Goal: Task Accomplishment & Management: Complete application form

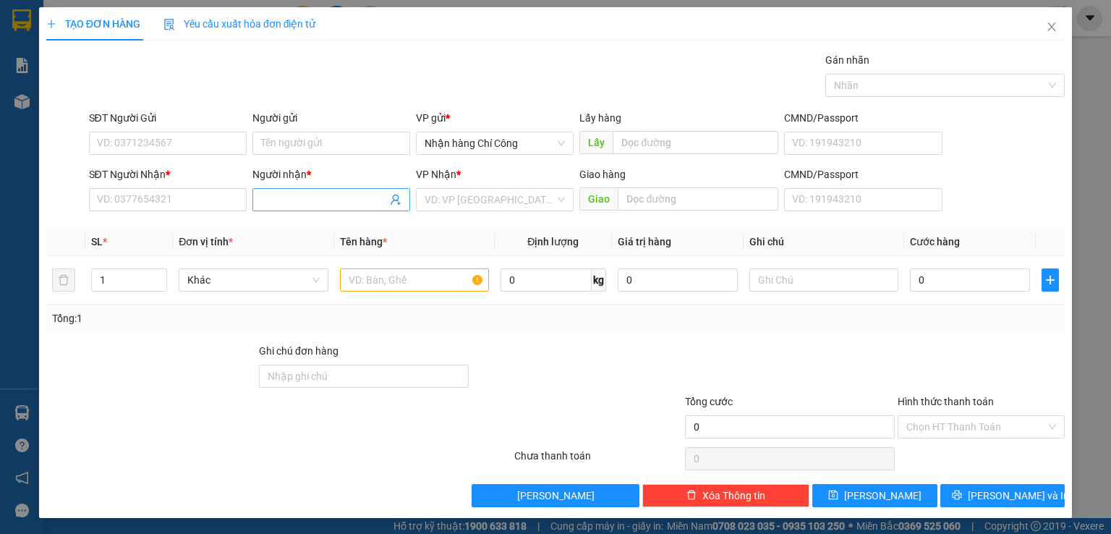
click at [307, 201] on input "Người nhận *" at bounding box center [324, 200] width 126 height 16
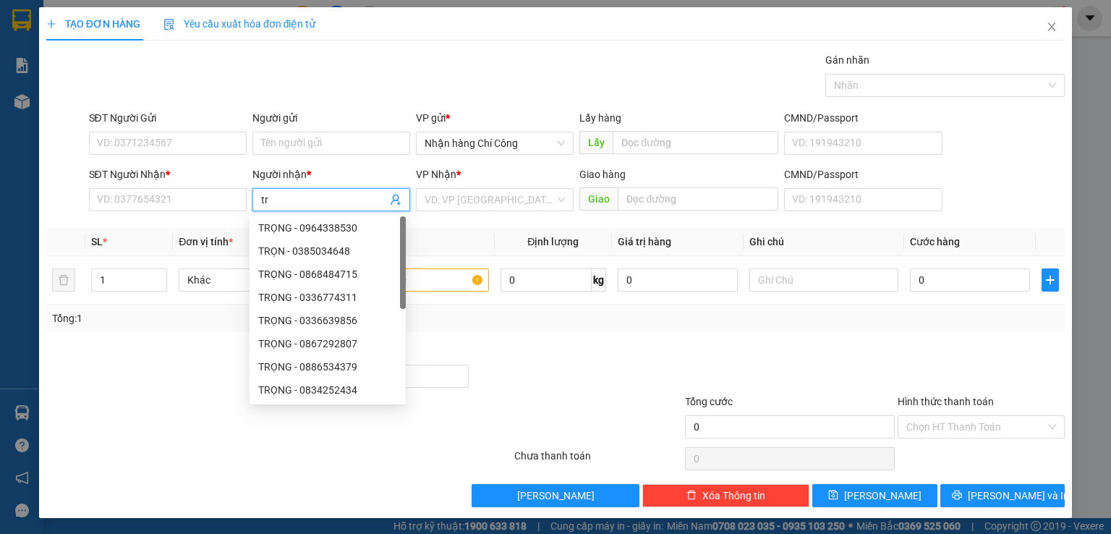
type input "t"
type input "TRỌNG HẬU"
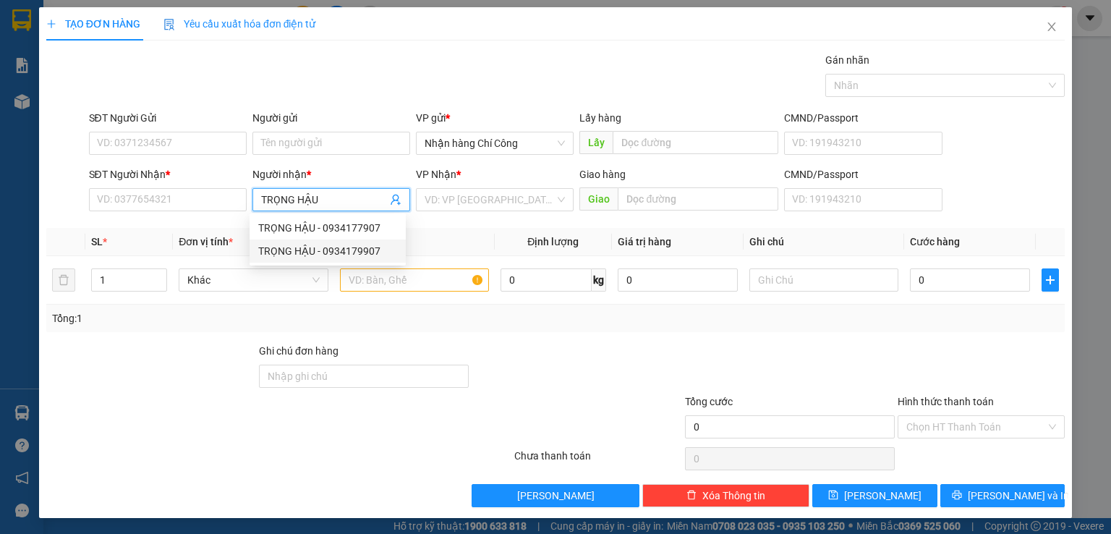
click at [353, 253] on div "TRỌNG HẬU - 0934179907" at bounding box center [327, 251] width 139 height 16
type input "0934179907"
type input "TRỌNG HẬU"
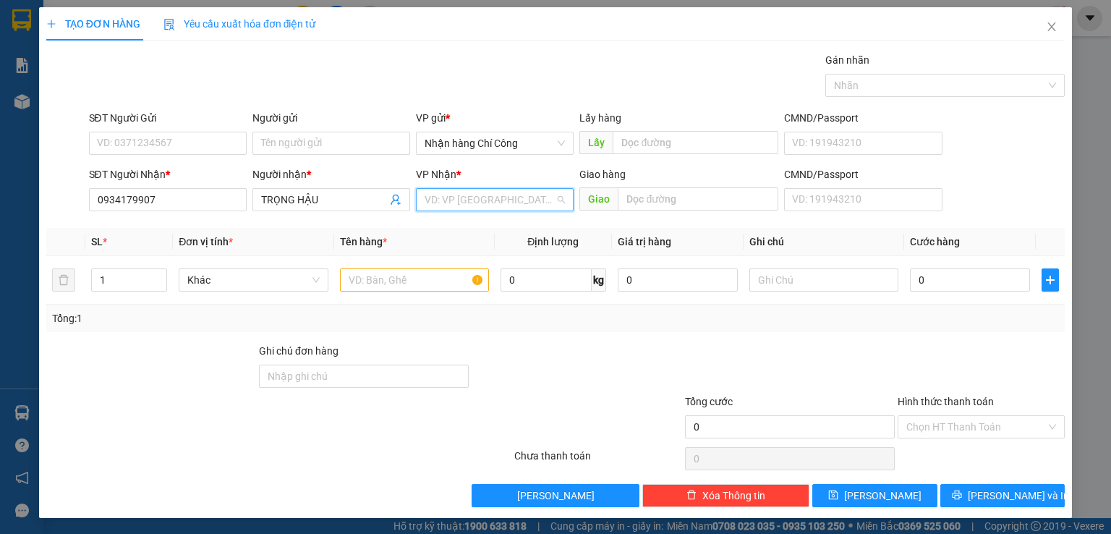
click at [498, 203] on input "search" at bounding box center [490, 200] width 130 height 22
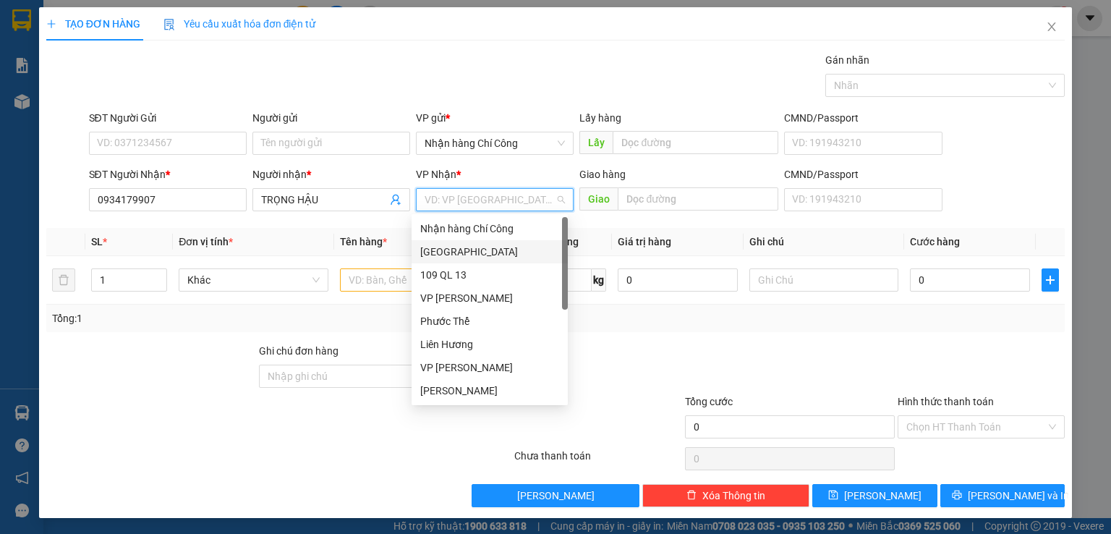
click at [446, 253] on div "[GEOGRAPHIC_DATA]" at bounding box center [489, 252] width 139 height 16
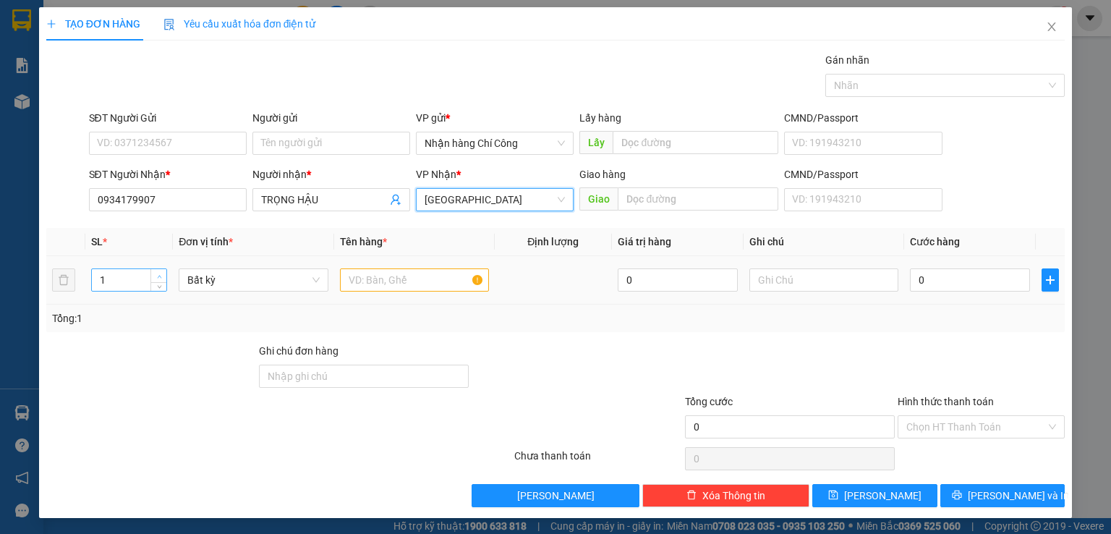
type input "2"
click at [157, 274] on icon "up" at bounding box center [159, 276] width 5 height 5
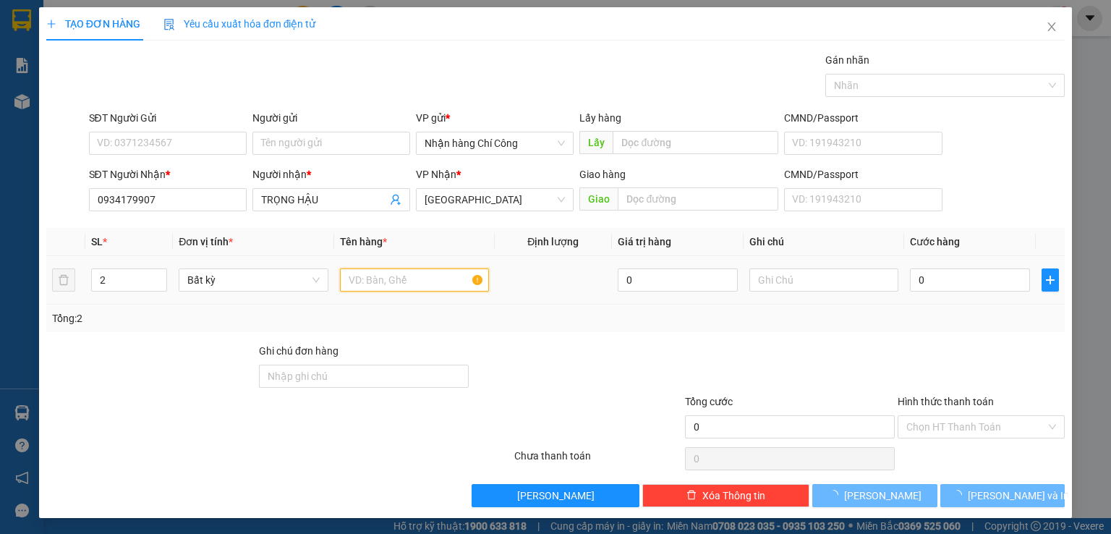
click at [387, 284] on input "text" at bounding box center [414, 279] width 149 height 23
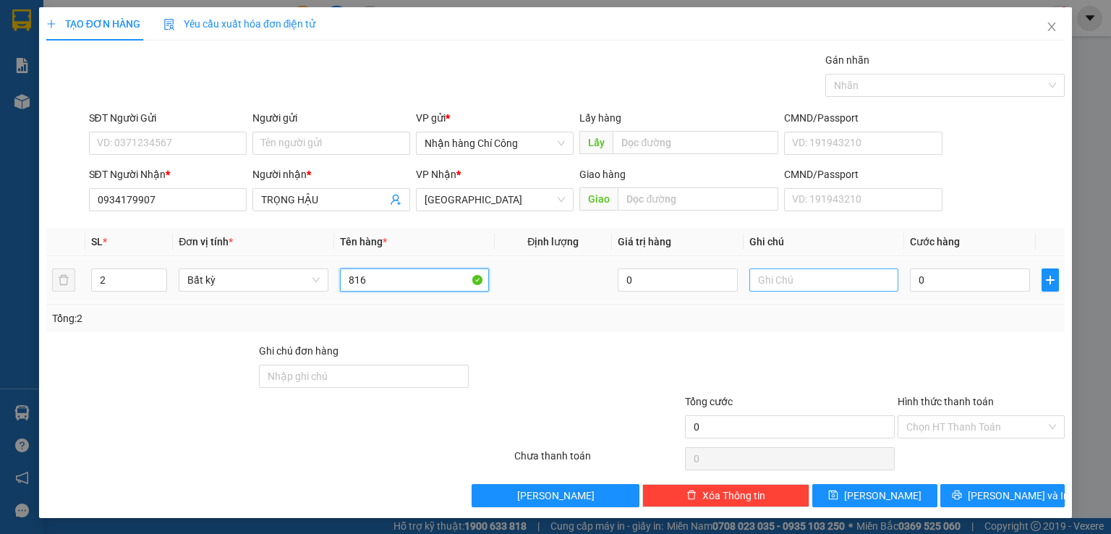
type input "816"
click at [821, 281] on input "text" at bounding box center [824, 279] width 149 height 23
type input "1 BAO XANH 1 CỤC ĐEN -QÁO"
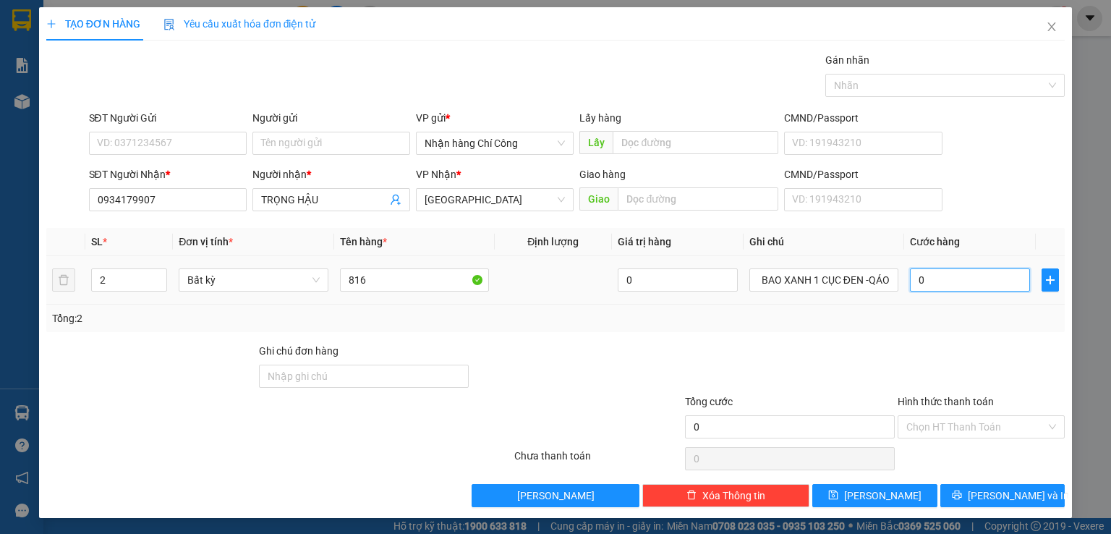
scroll to position [0, 0]
click at [961, 280] on input "0" at bounding box center [970, 279] width 120 height 23
type input "1"
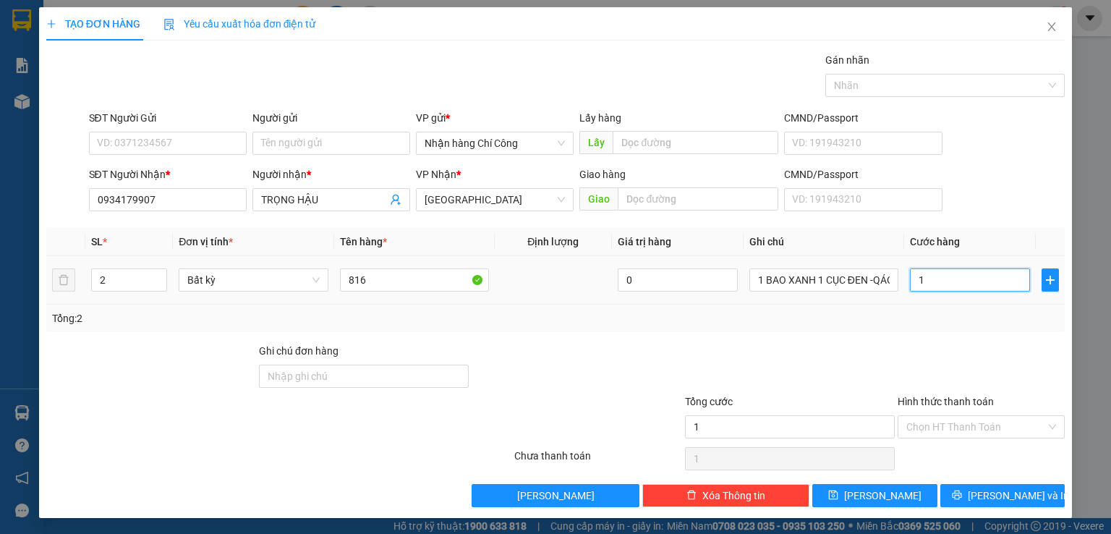
type input "12"
type input "120"
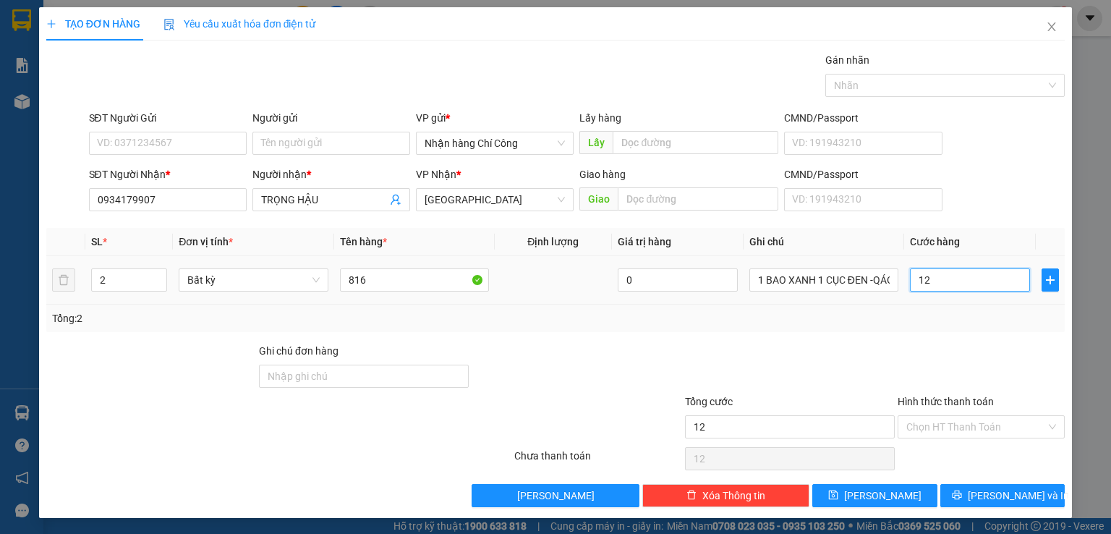
type input "120"
type input "120.000"
click at [941, 431] on input "Hình thức thanh toán" at bounding box center [977, 427] width 140 height 22
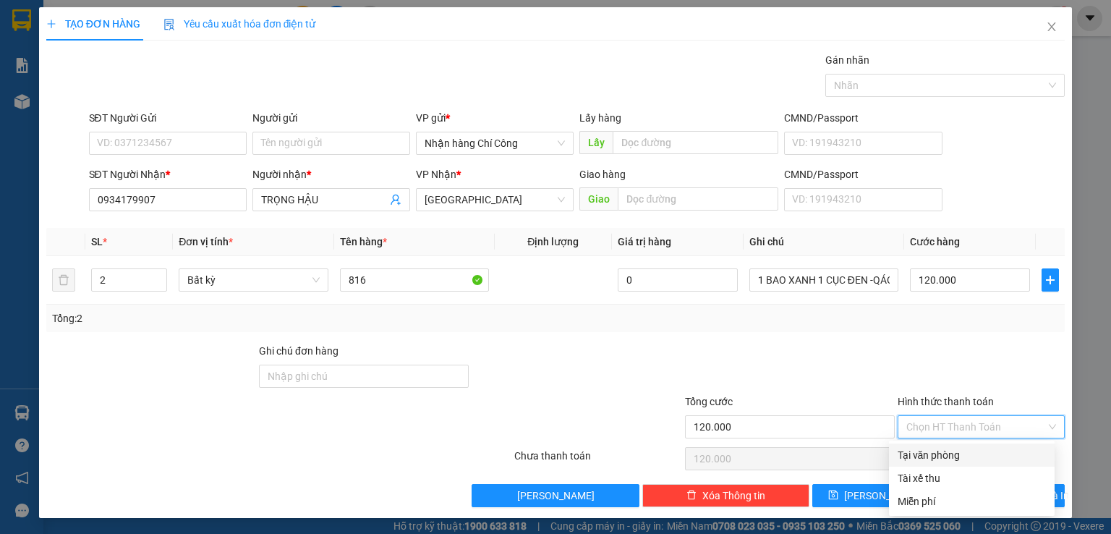
click at [949, 459] on div "Tại văn phòng" at bounding box center [972, 455] width 148 height 16
type input "0"
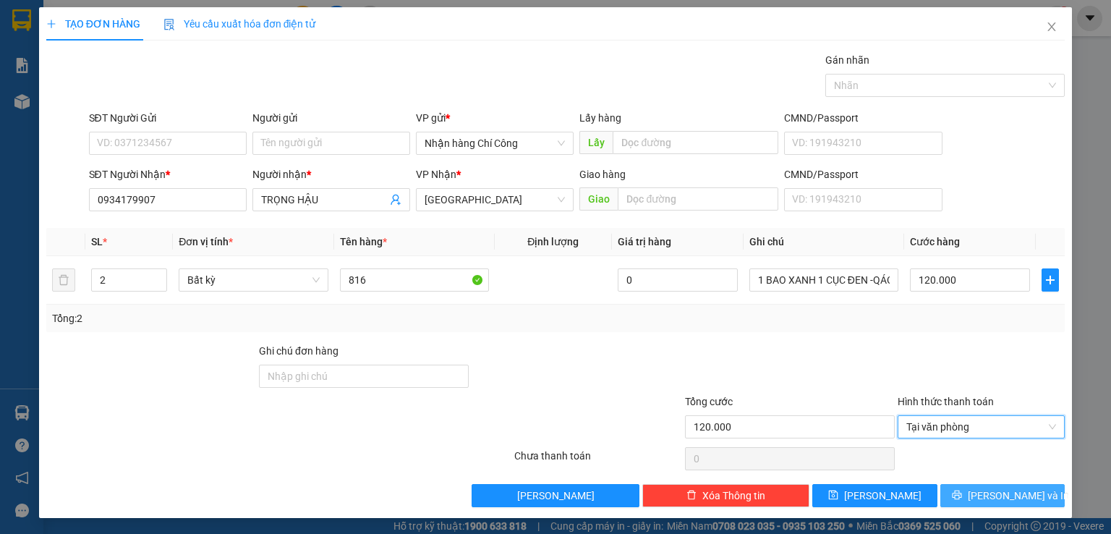
click at [997, 493] on span "[PERSON_NAME] và In" at bounding box center [1018, 496] width 101 height 16
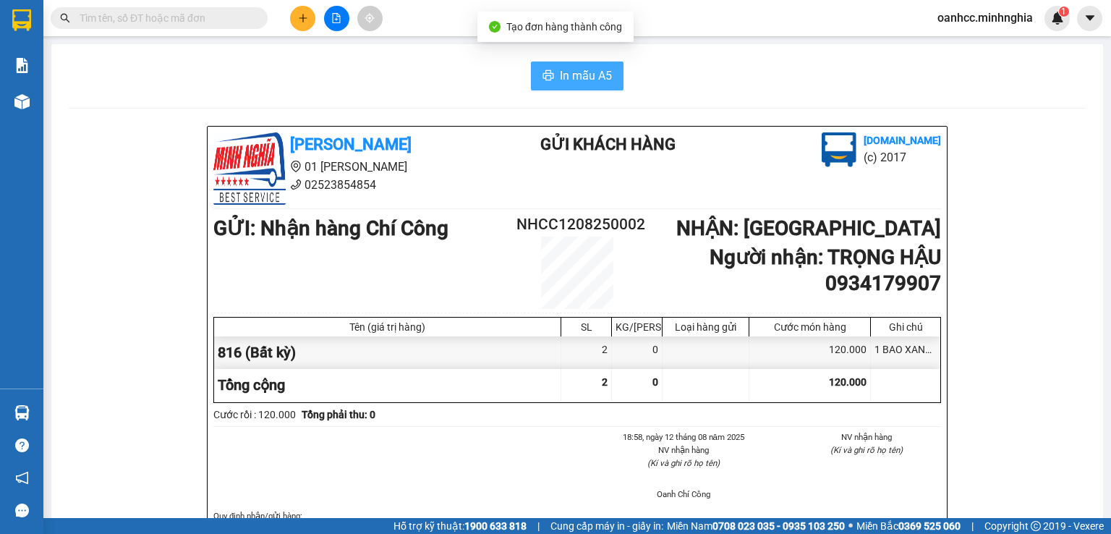
click at [570, 83] on span "In mẫu A5" at bounding box center [586, 76] width 52 height 18
